Goal: Check status: Check status

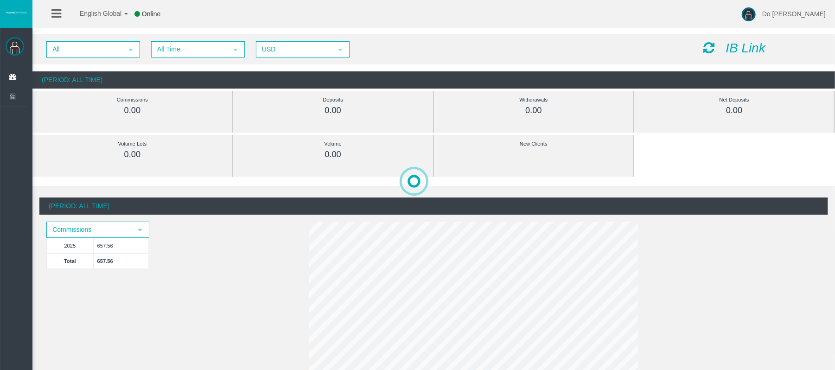
scroll to position [62, 0]
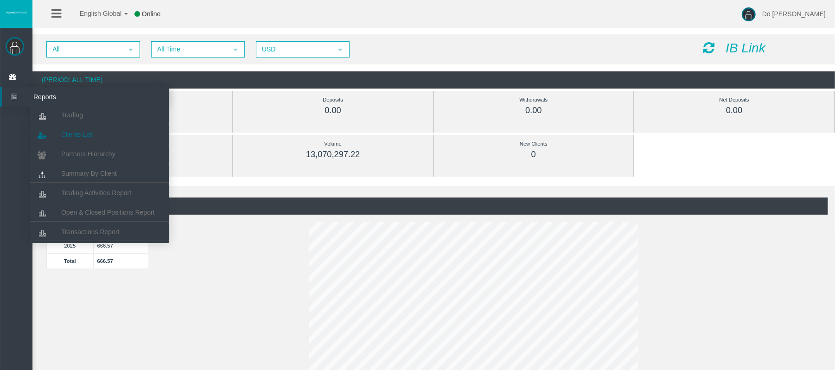
drag, startPoint x: 82, startPoint y: 125, endPoint x: 82, endPoint y: 134, distance: 8.4
click at [82, 127] on li "Clients List" at bounding box center [99, 133] width 139 height 19
click at [82, 134] on span "Clients List" at bounding box center [77, 134] width 32 height 7
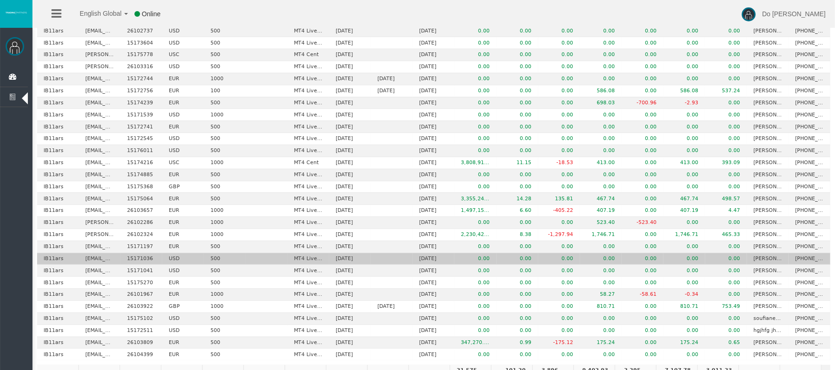
scroll to position [416, 0]
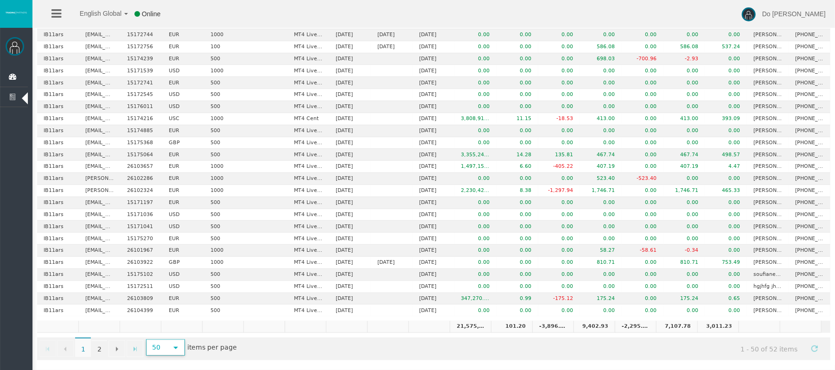
click at [153, 353] on span "50" at bounding box center [157, 347] width 20 height 14
click at [167, 332] on li "1000" at bounding box center [166, 339] width 37 height 15
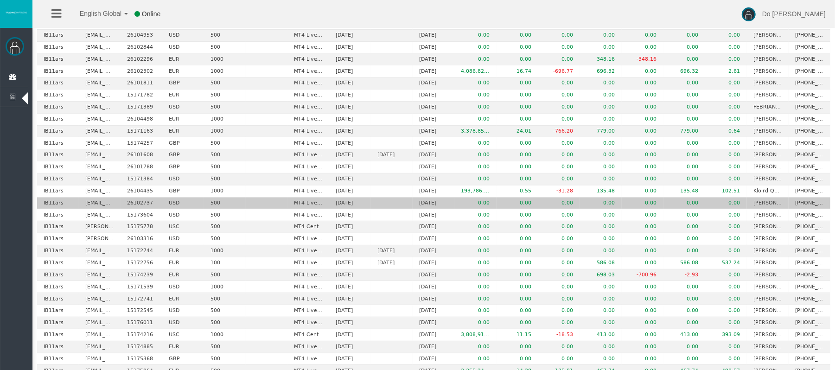
scroll to position [130, 0]
